Goal: Find specific page/section: Find specific page/section

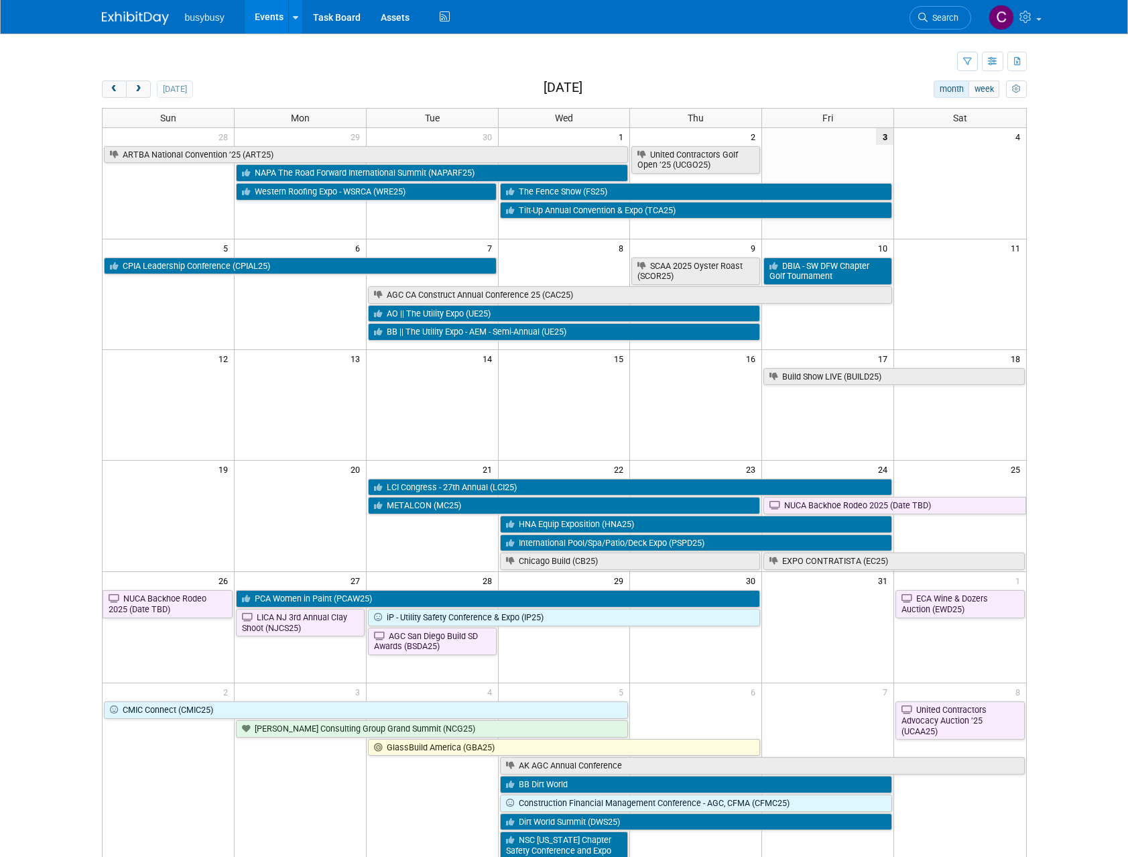
click at [946, 17] on span "Search" at bounding box center [943, 18] width 31 height 10
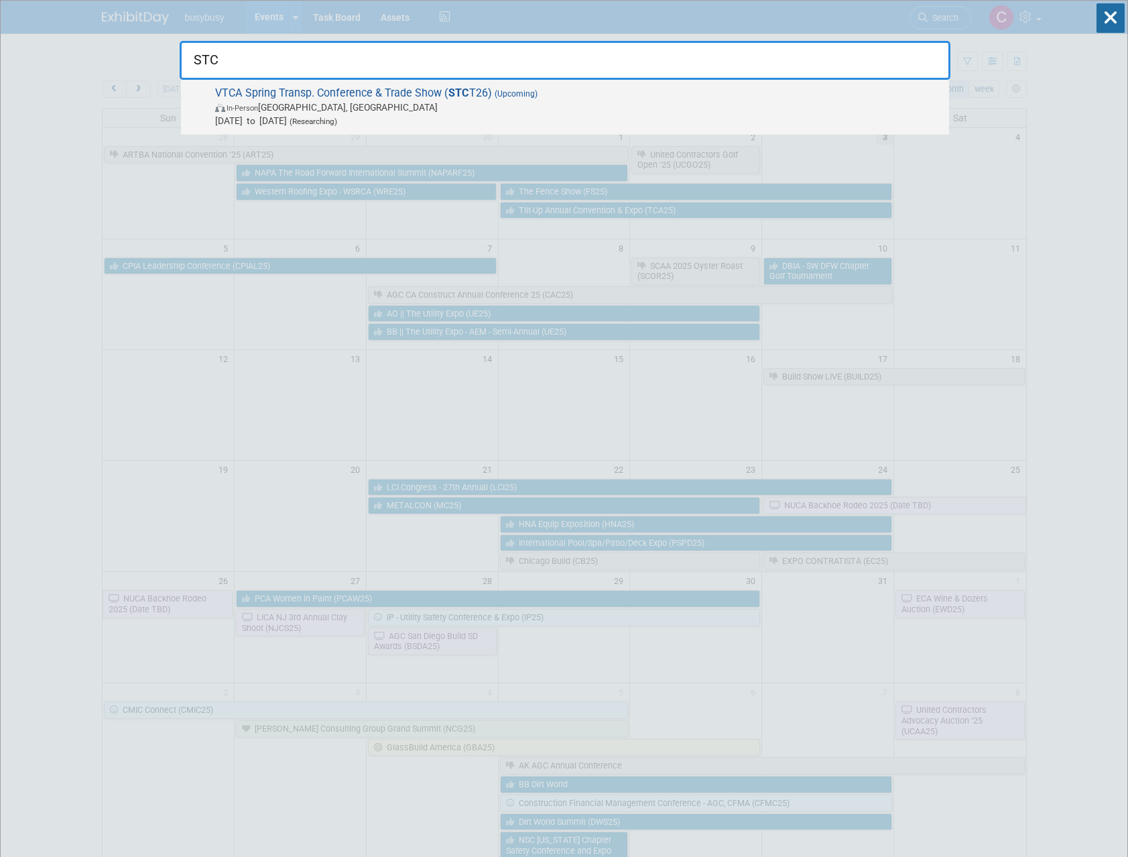
type input "STC"
click at [357, 93] on span "VTCA Spring Transp. Conference & Trade Show ( STC T26) (Upcoming) In-Person Nor…" at bounding box center [576, 106] width 731 height 41
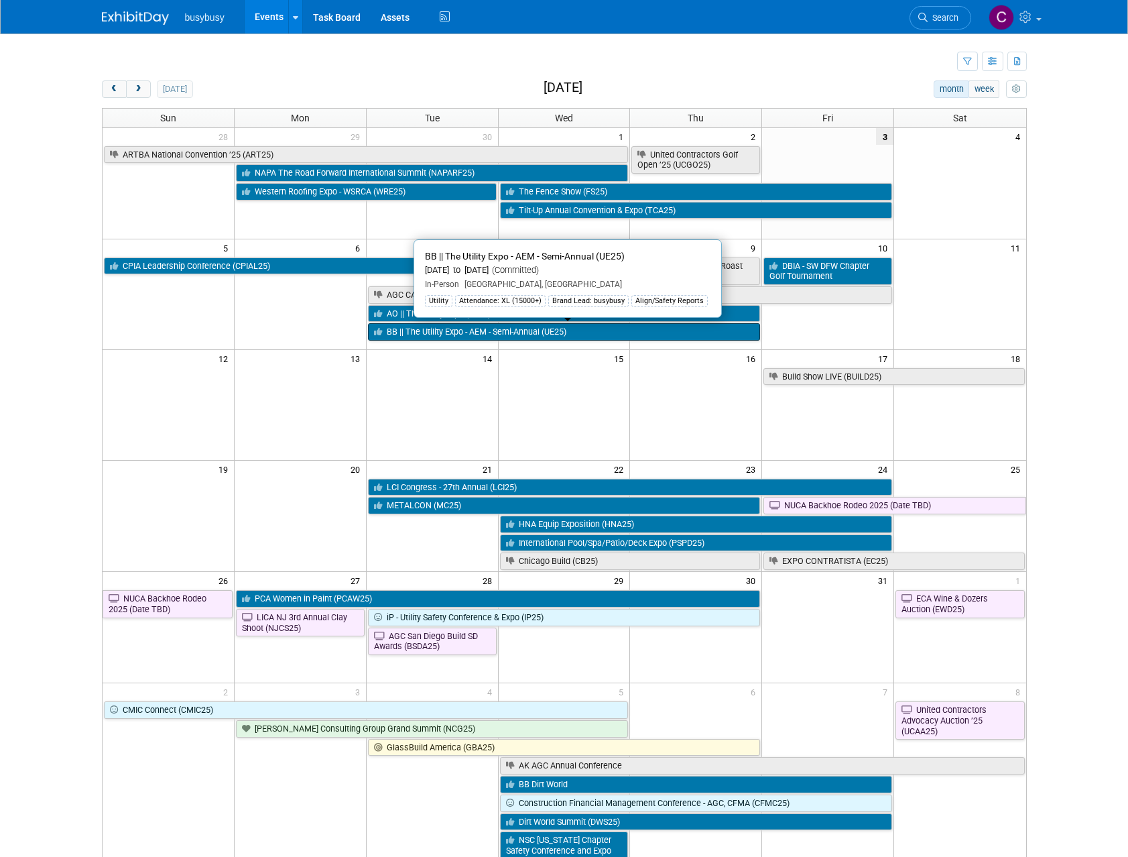
click at [505, 335] on link "BB || The Utility Expo - AEM - Semi-Annual (UE25)" at bounding box center [564, 331] width 393 height 17
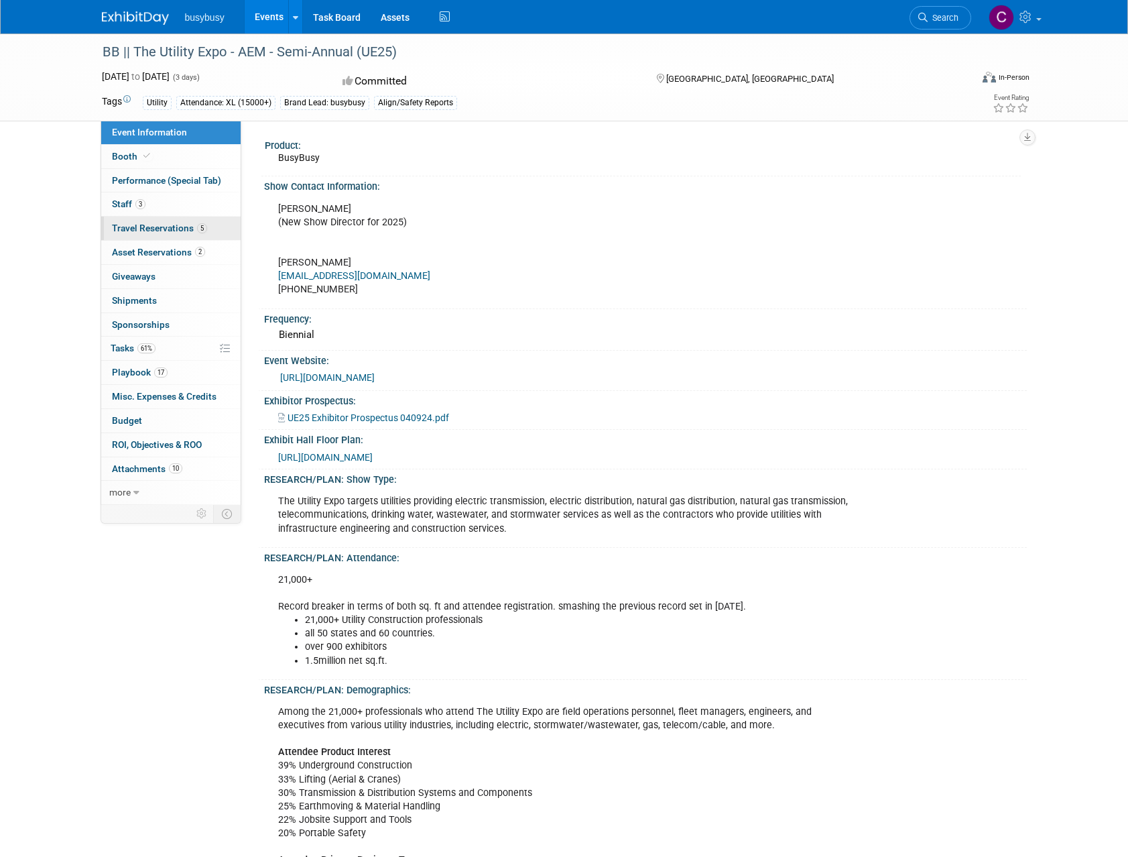
click at [182, 228] on span "Travel Reservations 5" at bounding box center [159, 228] width 95 height 11
